Goal: Find specific page/section: Find specific page/section

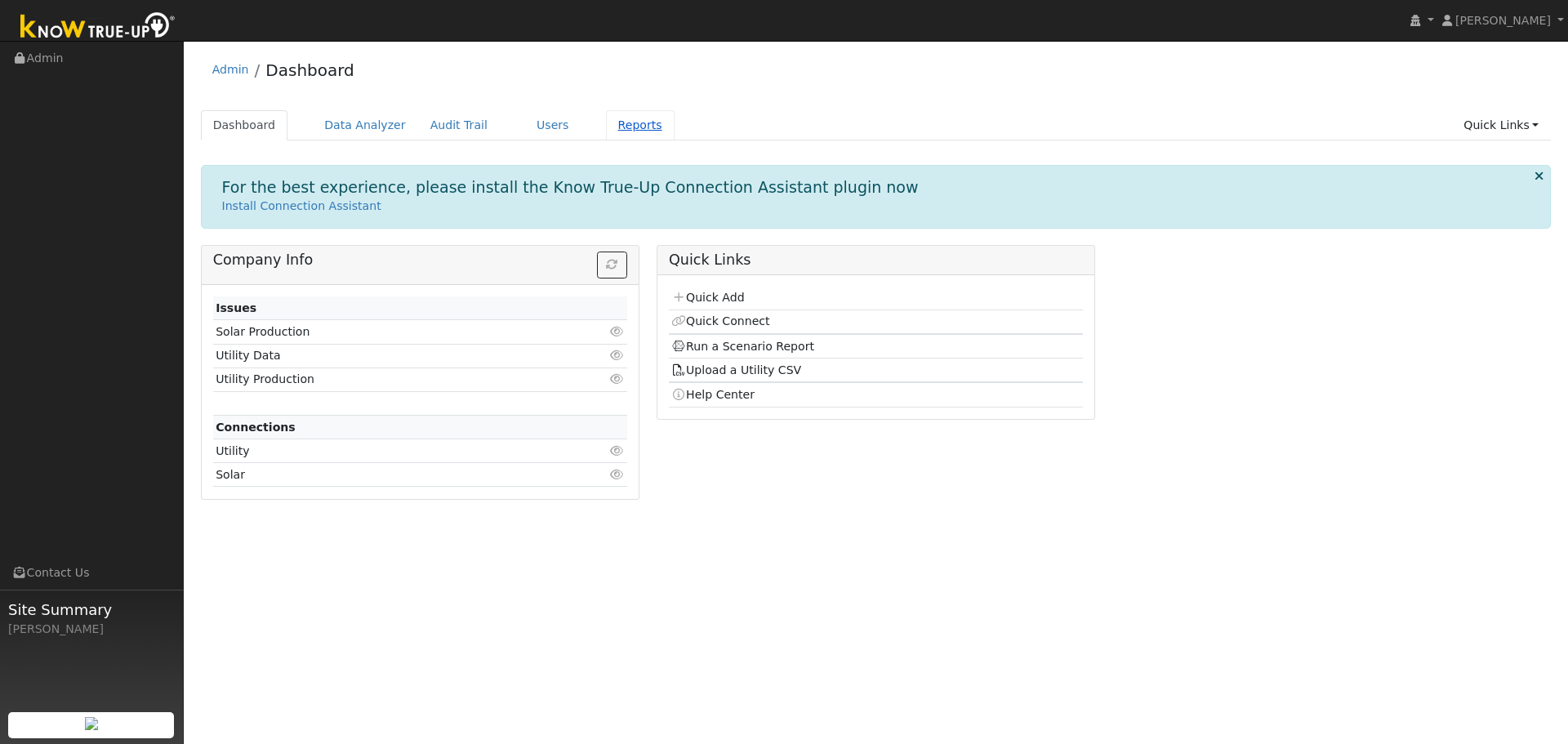
click at [606, 132] on link "Reports" at bounding box center [640, 125] width 69 height 31
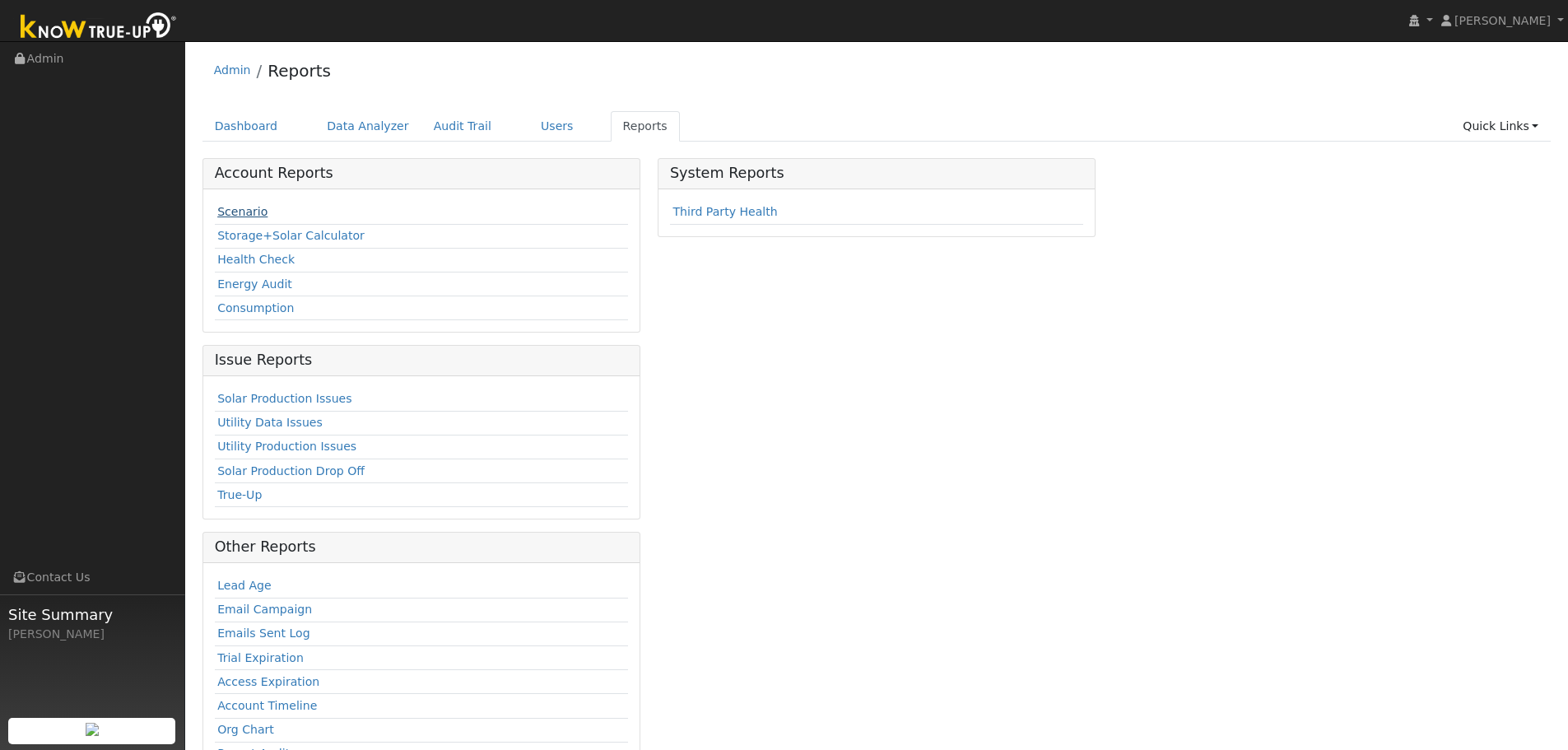
click at [245, 206] on link "Scenario" at bounding box center [242, 211] width 51 height 13
